Goal: Information Seeking & Learning: Learn about a topic

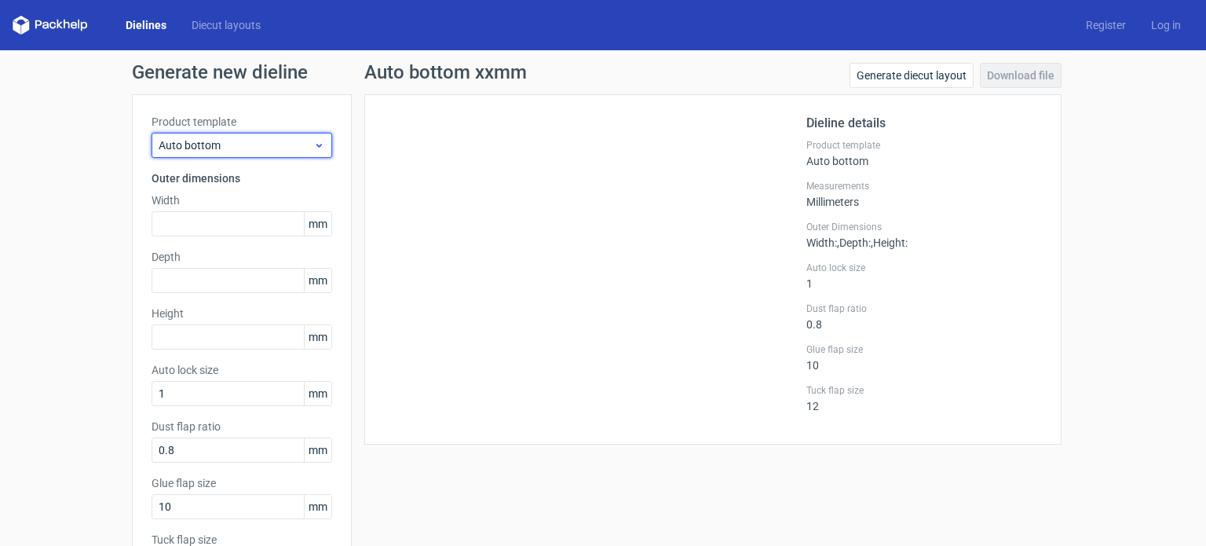
click at [305, 157] on div "Auto bottom" at bounding box center [241, 145] width 181 height 25
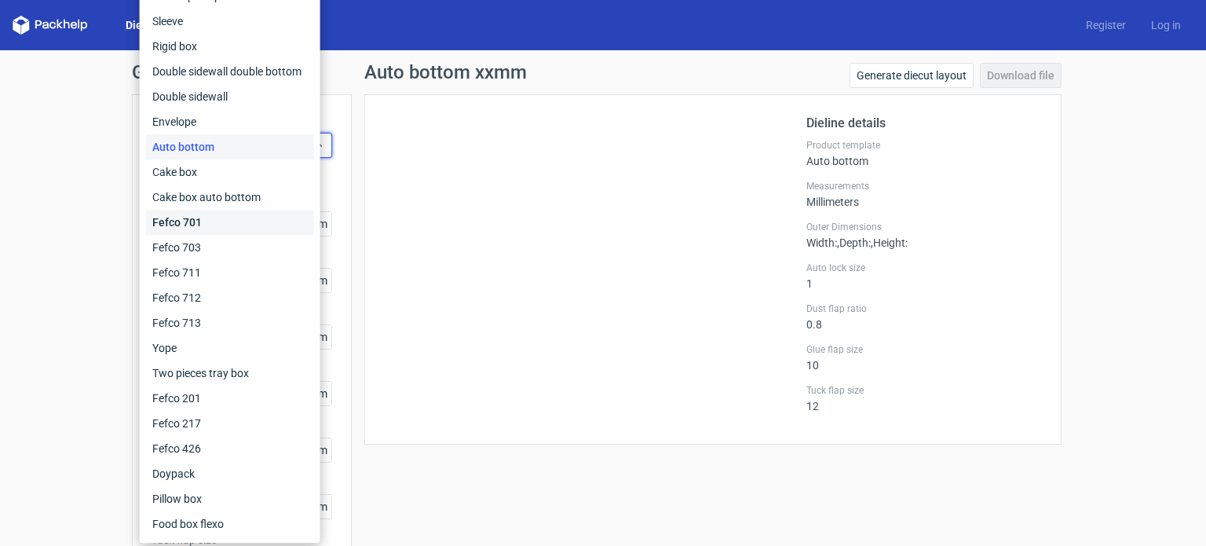
click at [177, 221] on div "Fefco 701" at bounding box center [230, 222] width 168 height 25
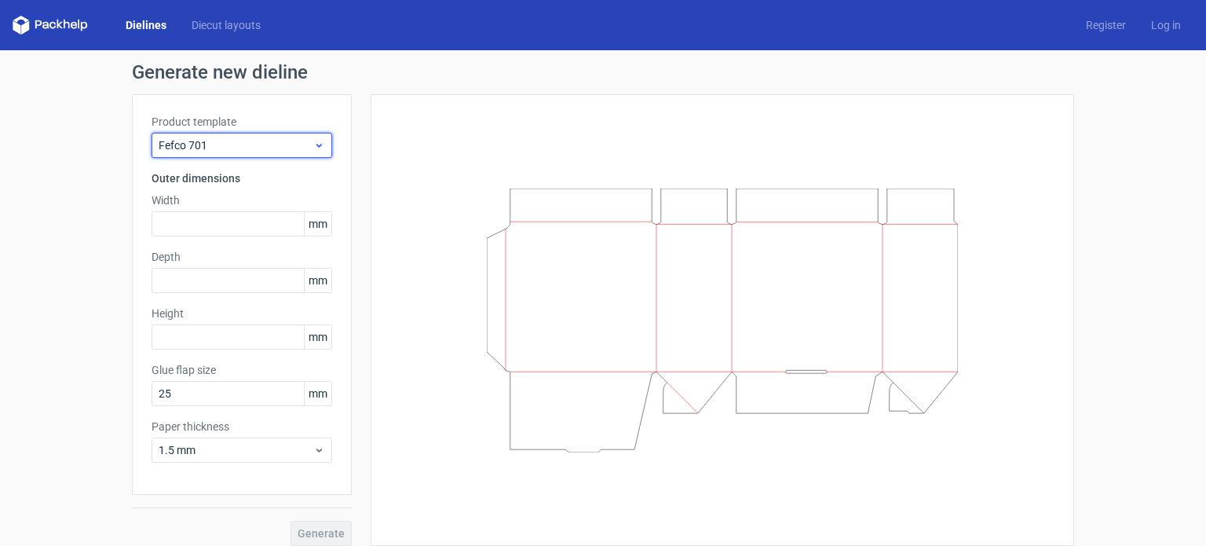
click at [259, 139] on span "Fefco 701" at bounding box center [236, 145] width 155 height 16
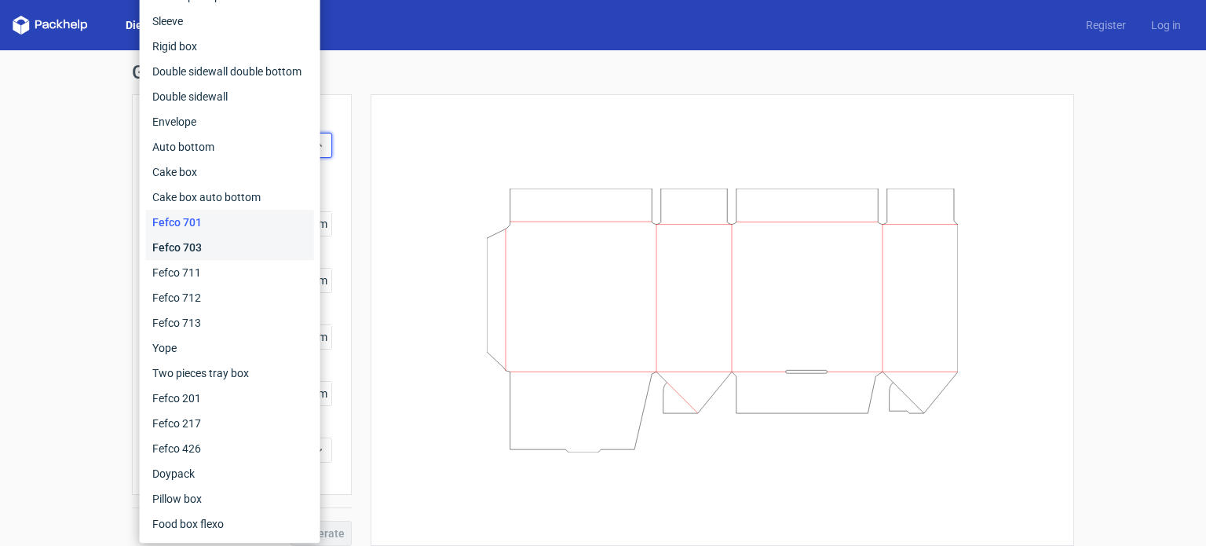
click at [188, 243] on div "Fefco 703" at bounding box center [230, 247] width 168 height 25
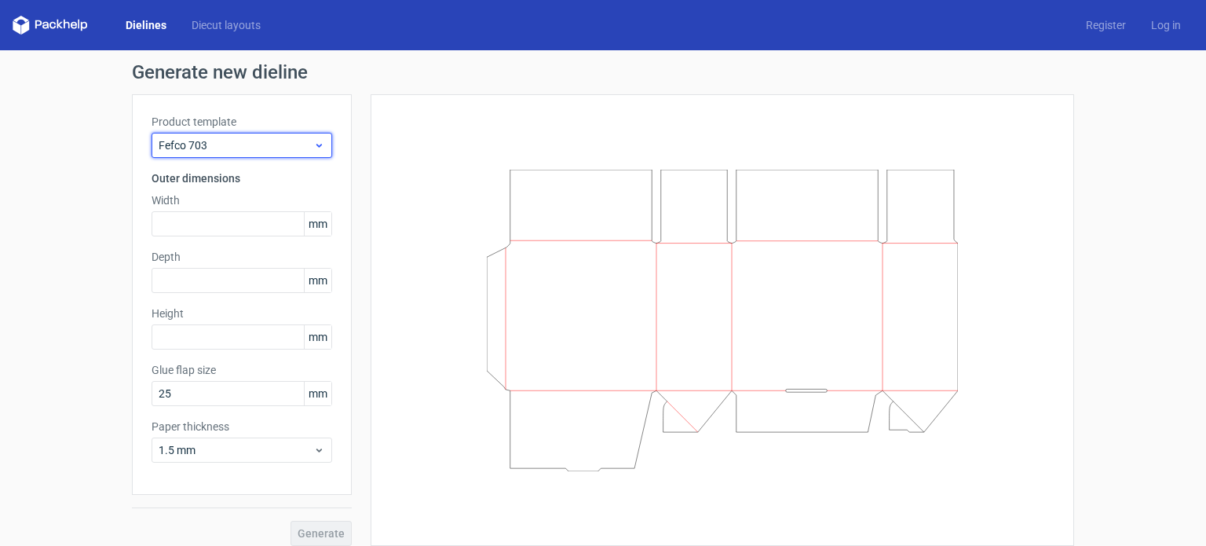
click at [289, 146] on span "Fefco 703" at bounding box center [236, 145] width 155 height 16
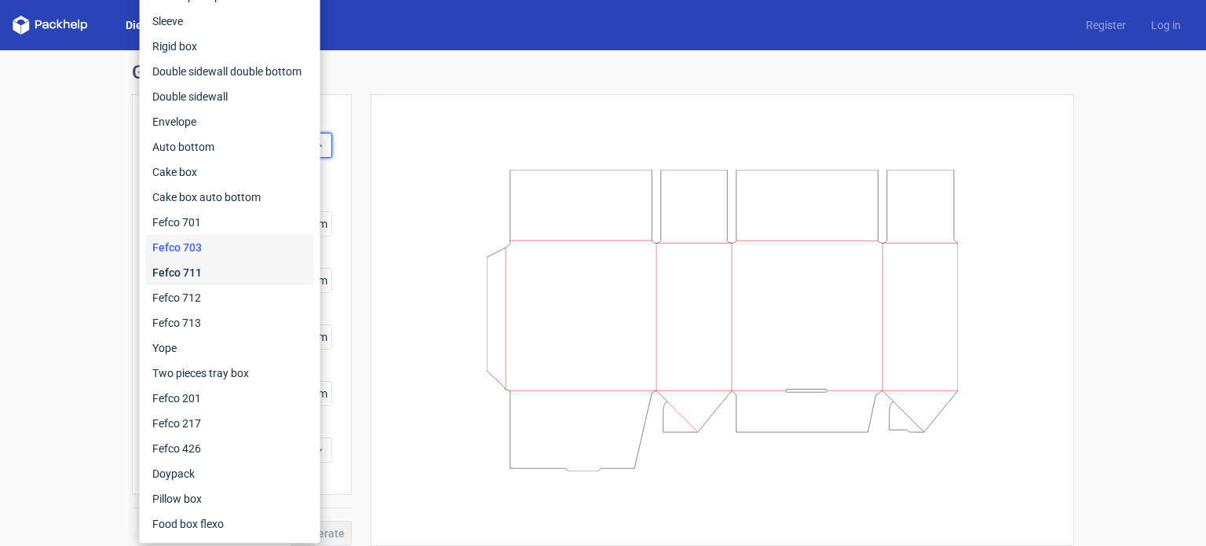
click at [210, 277] on div "Fefco 711" at bounding box center [230, 272] width 168 height 25
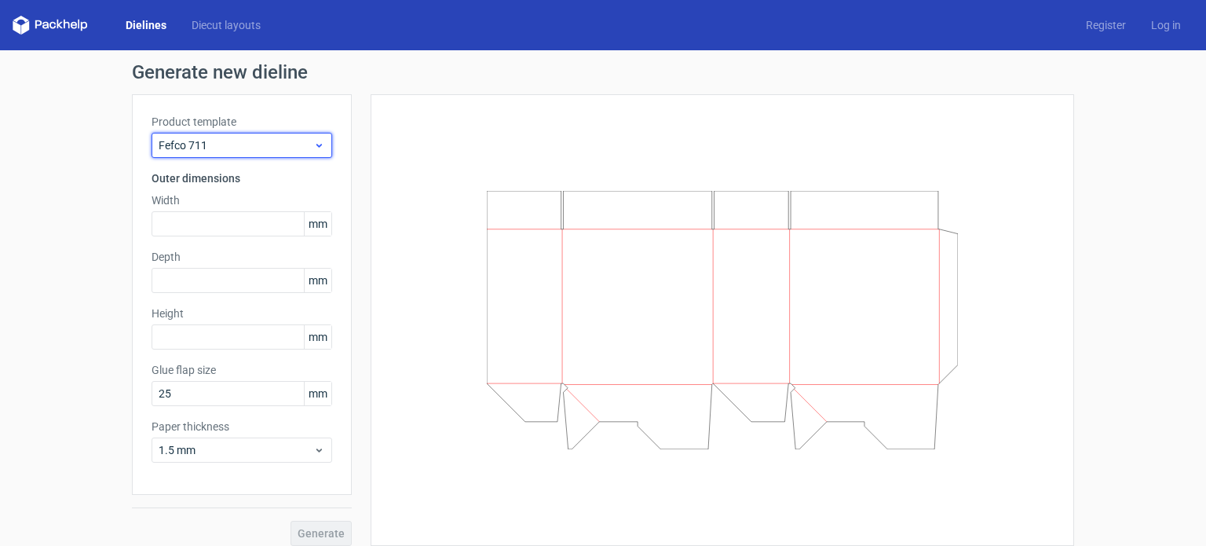
click at [301, 150] on span "Fefco 711" at bounding box center [236, 145] width 155 height 16
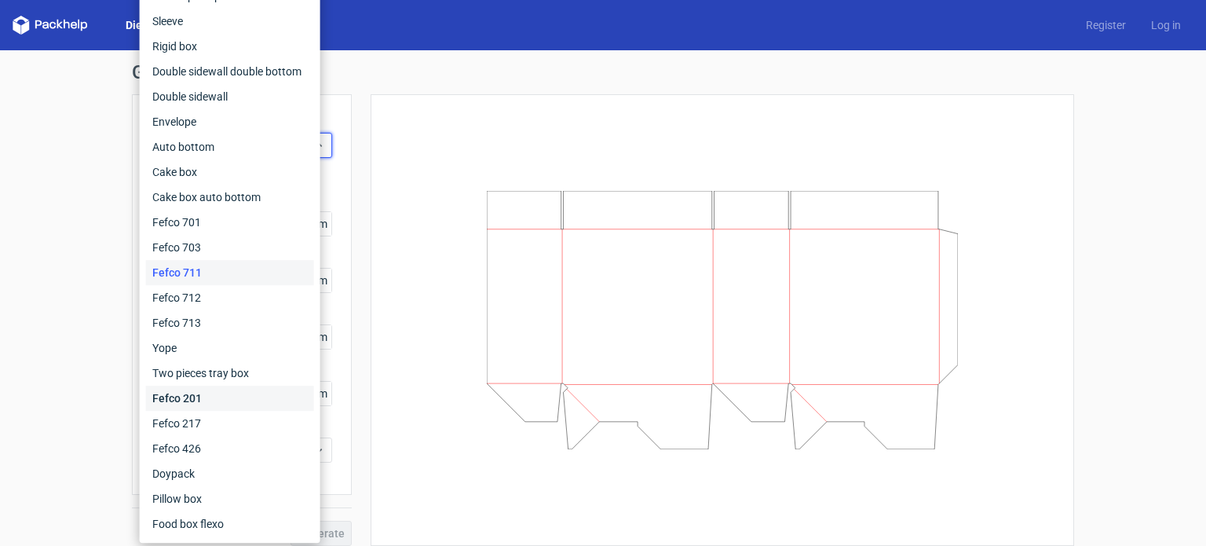
click at [195, 398] on div "Fefco 201" at bounding box center [230, 397] width 168 height 25
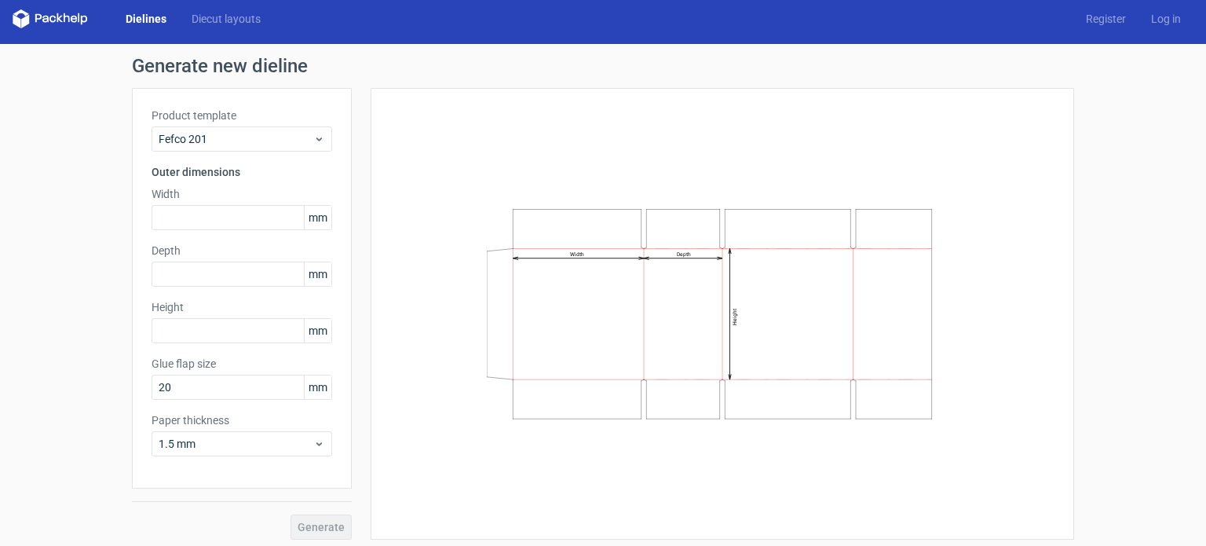
scroll to position [12, 0]
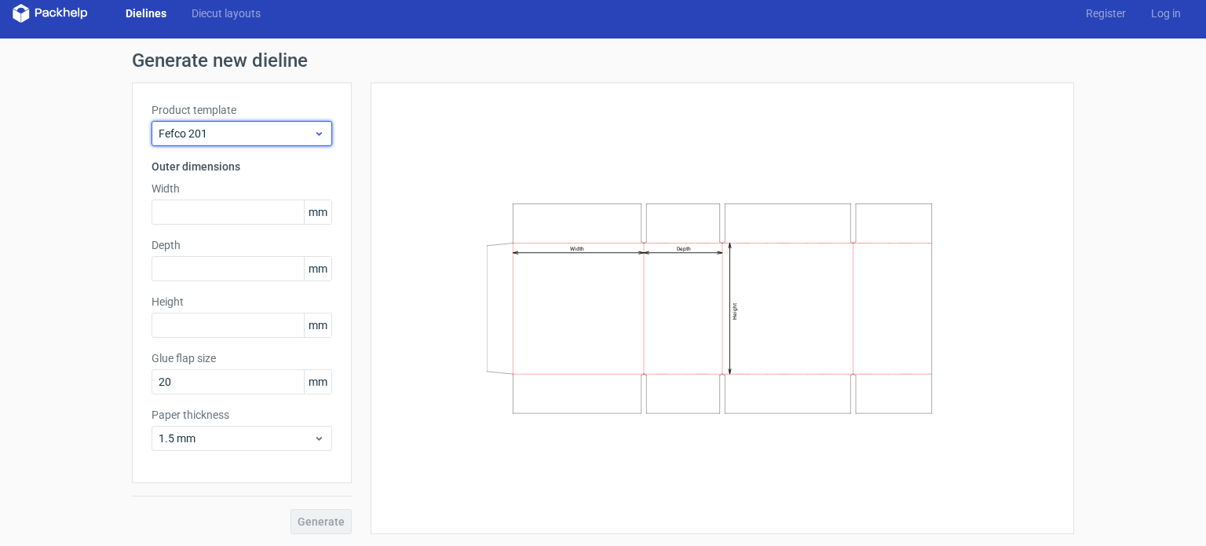
click at [248, 133] on span "Fefco 201" at bounding box center [236, 134] width 155 height 16
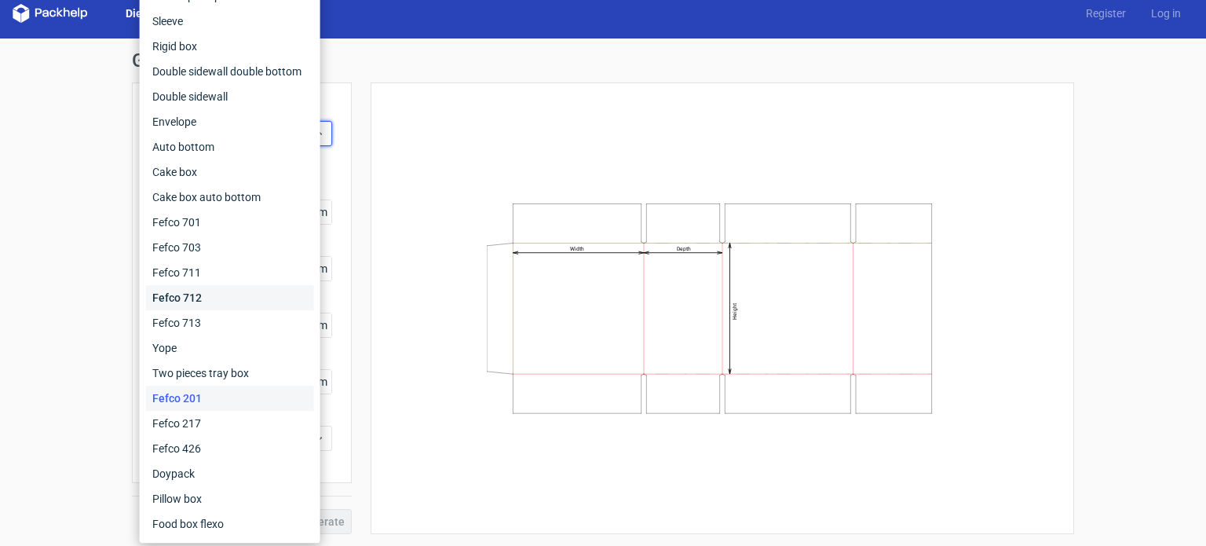
click at [210, 299] on div "Fefco 712" at bounding box center [230, 297] width 168 height 25
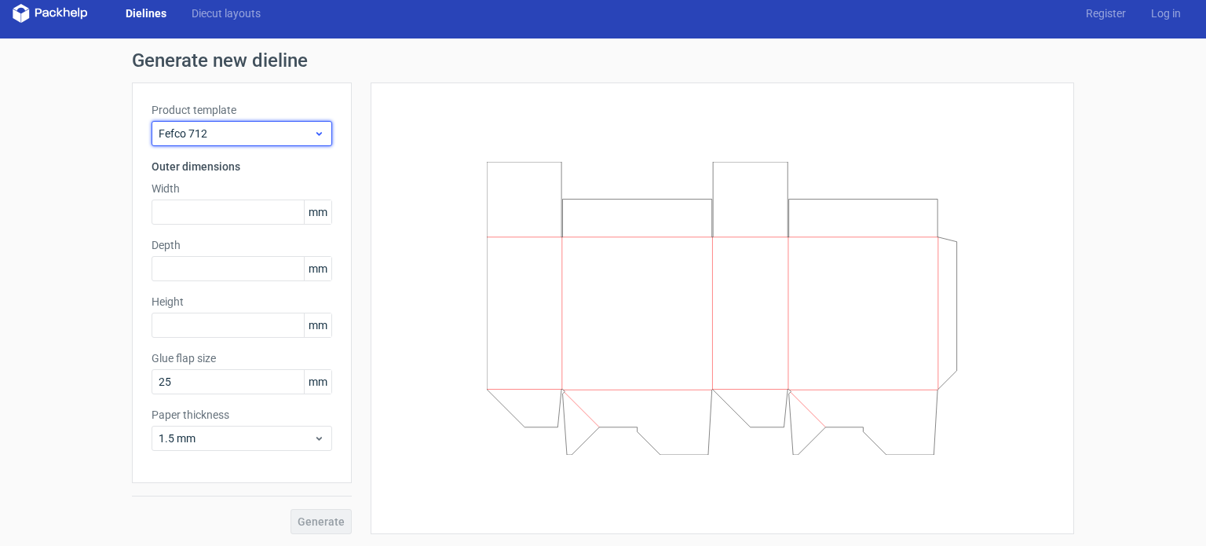
click at [283, 132] on span "Fefco 712" at bounding box center [236, 134] width 155 height 16
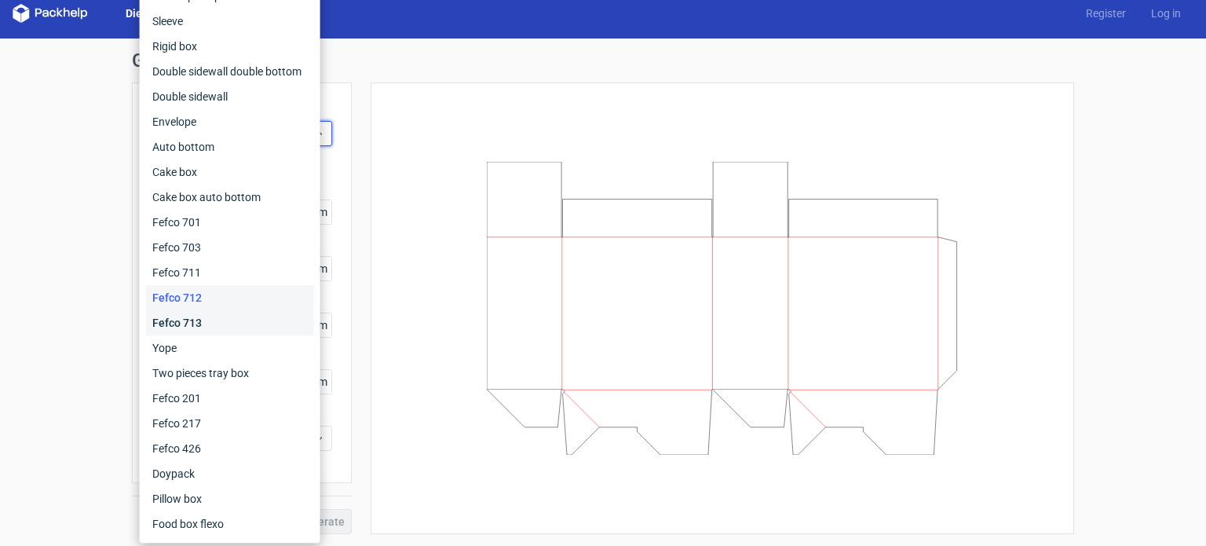
click at [211, 334] on div "Fefco 713" at bounding box center [230, 322] width 168 height 25
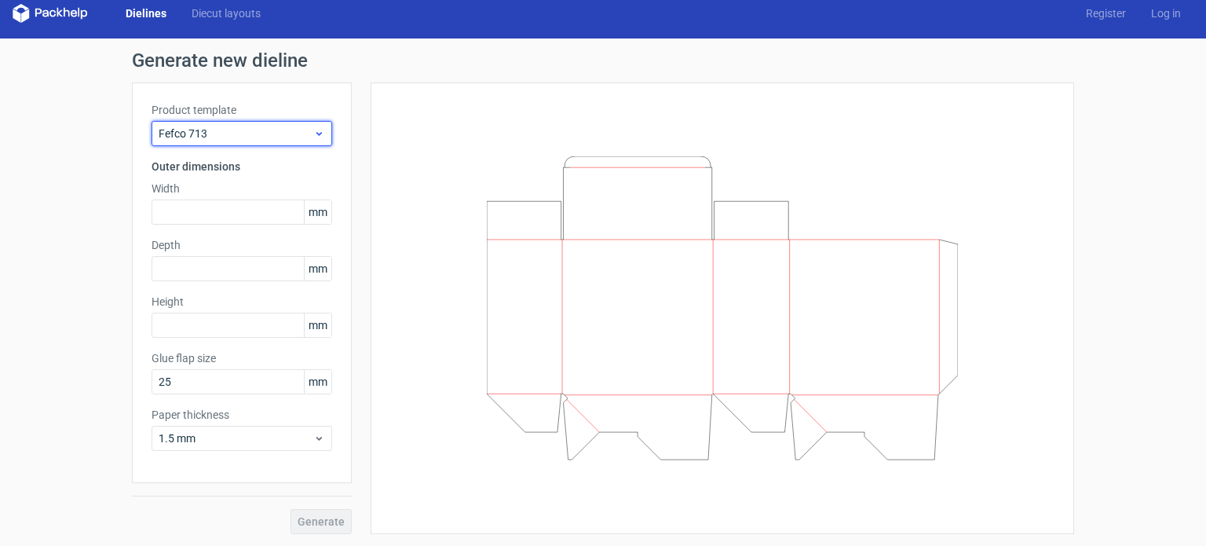
click at [294, 133] on span "Fefco 713" at bounding box center [236, 134] width 155 height 16
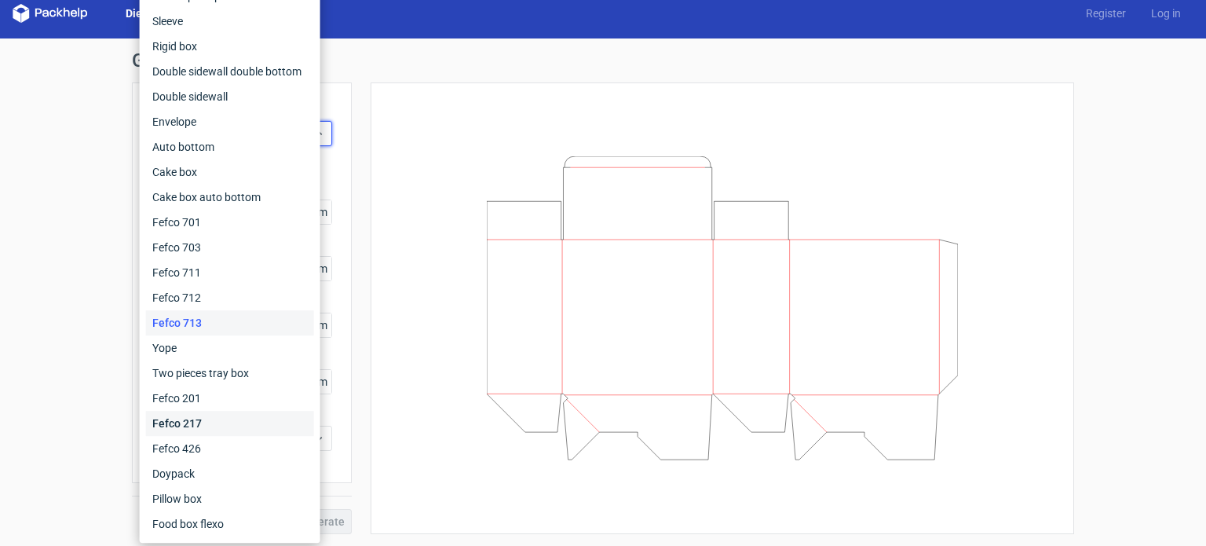
click at [195, 420] on div "Fefco 217" at bounding box center [230, 423] width 168 height 25
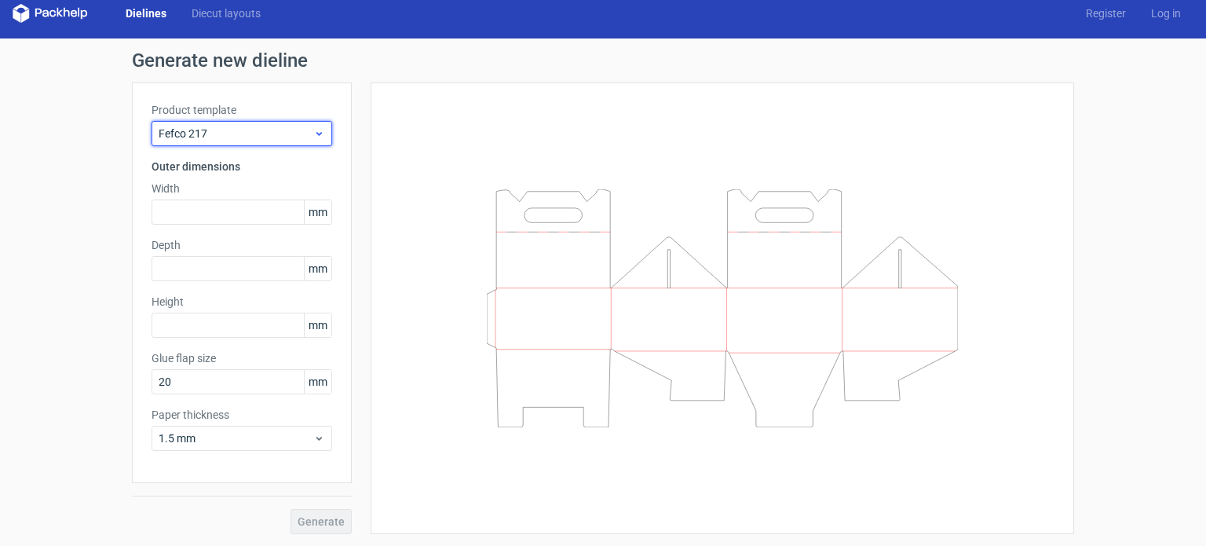
click at [294, 129] on span "Fefco 217" at bounding box center [236, 134] width 155 height 16
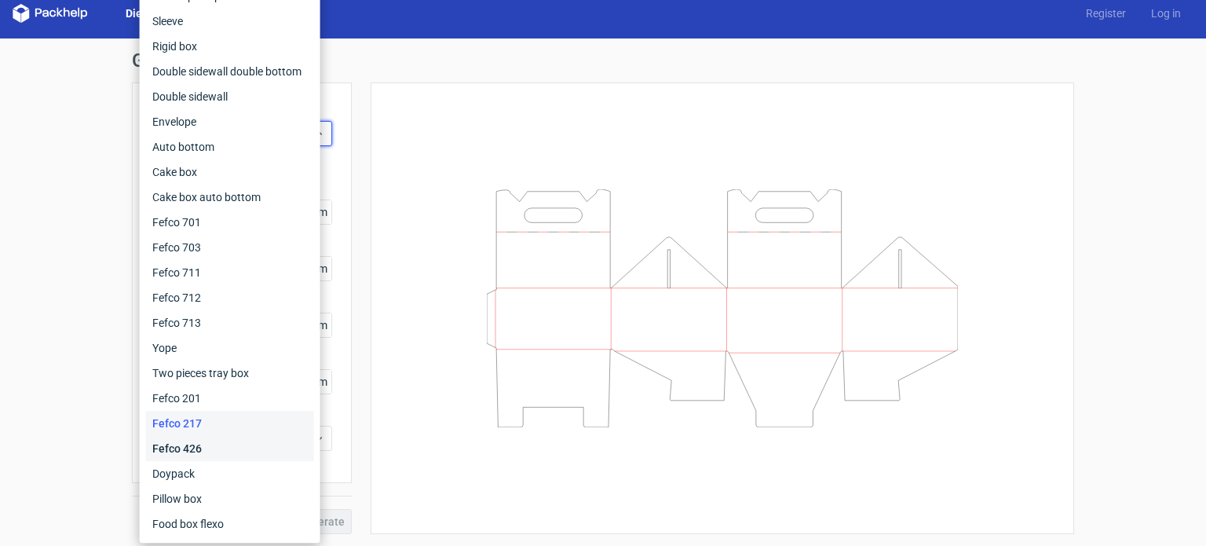
click at [202, 446] on div "Fefco 426" at bounding box center [230, 448] width 168 height 25
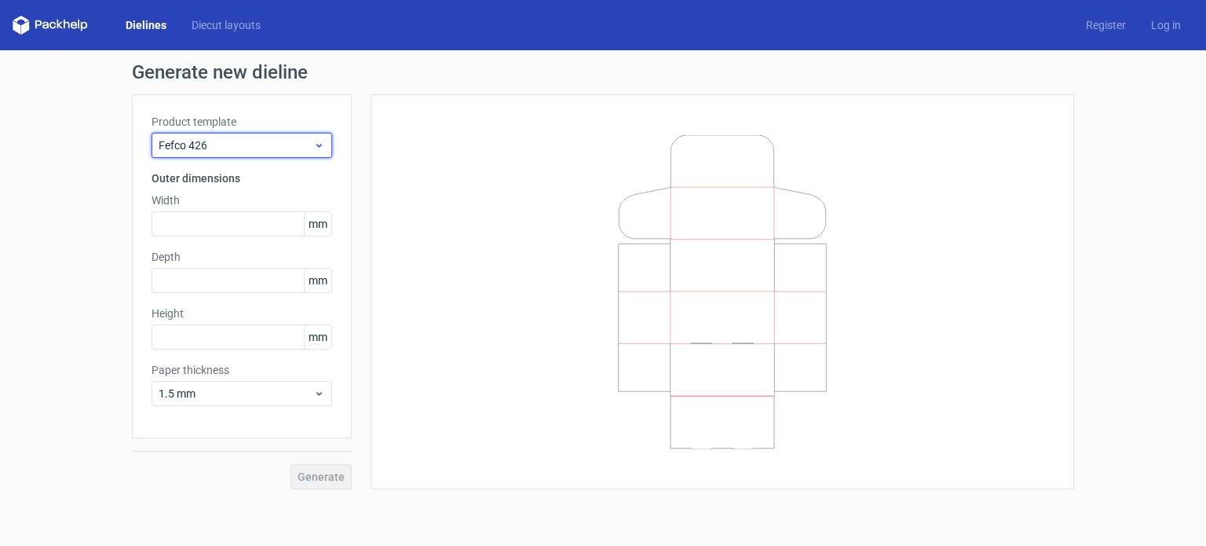
click at [286, 138] on span "Fefco 426" at bounding box center [236, 145] width 155 height 16
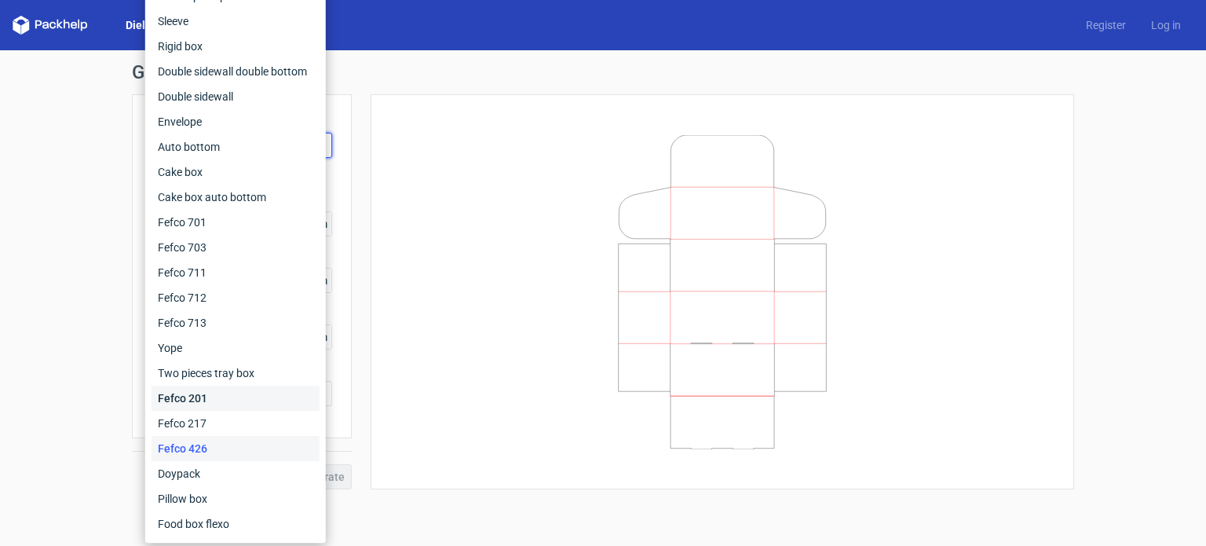
click at [182, 405] on div "Fefco 201" at bounding box center [235, 397] width 168 height 25
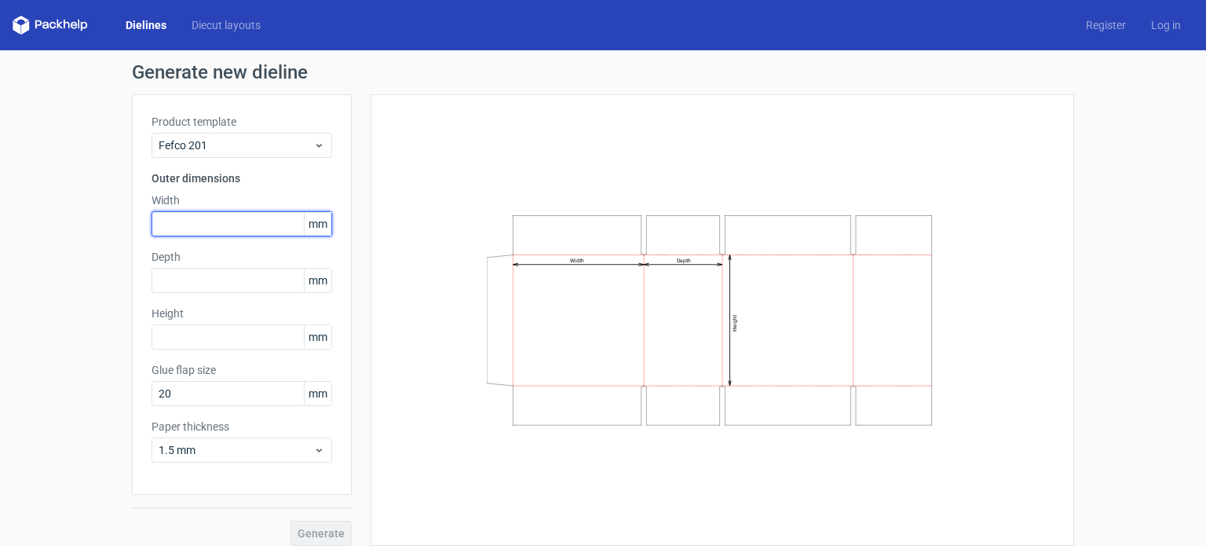
click at [170, 227] on input "text" at bounding box center [241, 223] width 181 height 25
